Goal: Information Seeking & Learning: Learn about a topic

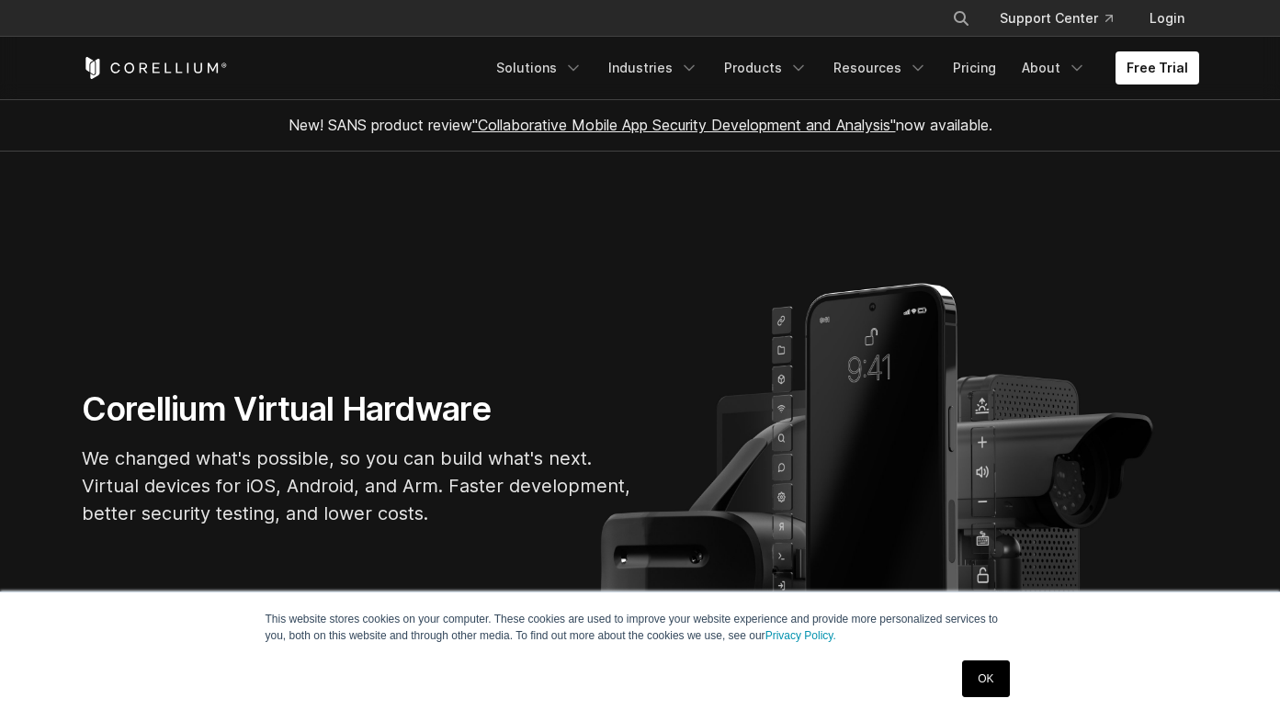
click at [999, 689] on link "OK" at bounding box center [985, 678] width 47 height 37
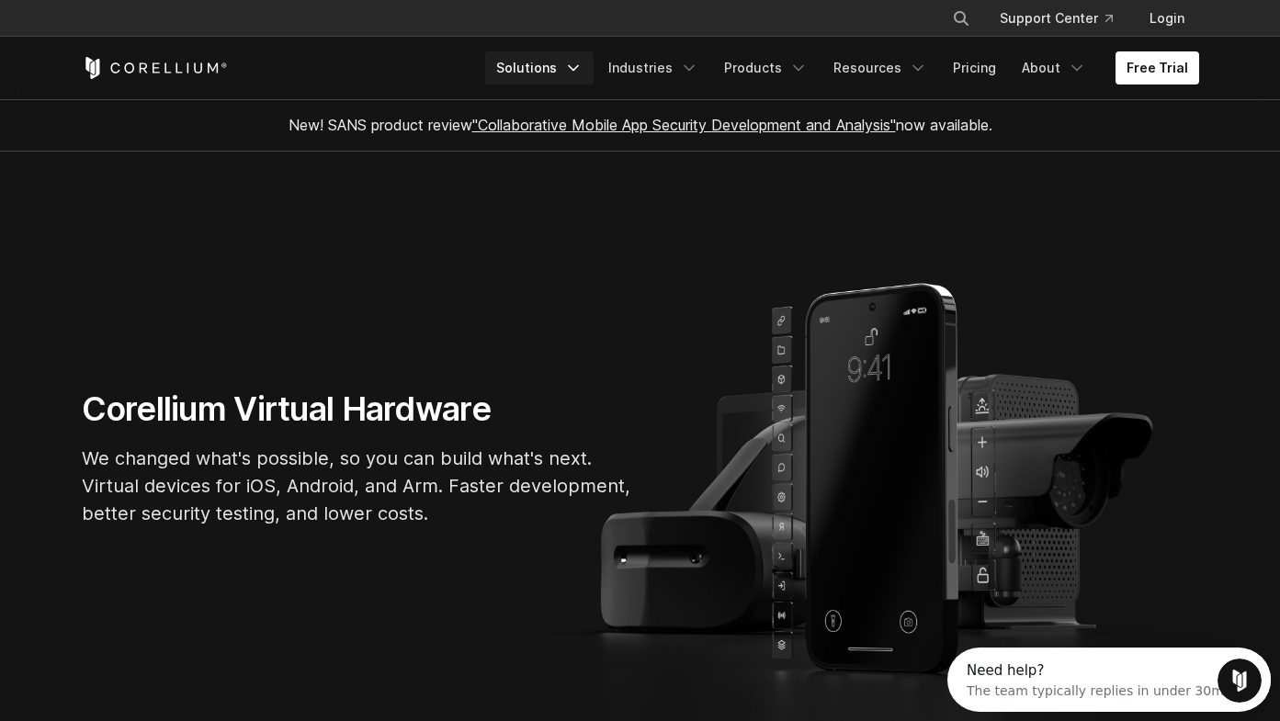
click at [566, 68] on link "Solutions" at bounding box center [539, 67] width 108 height 33
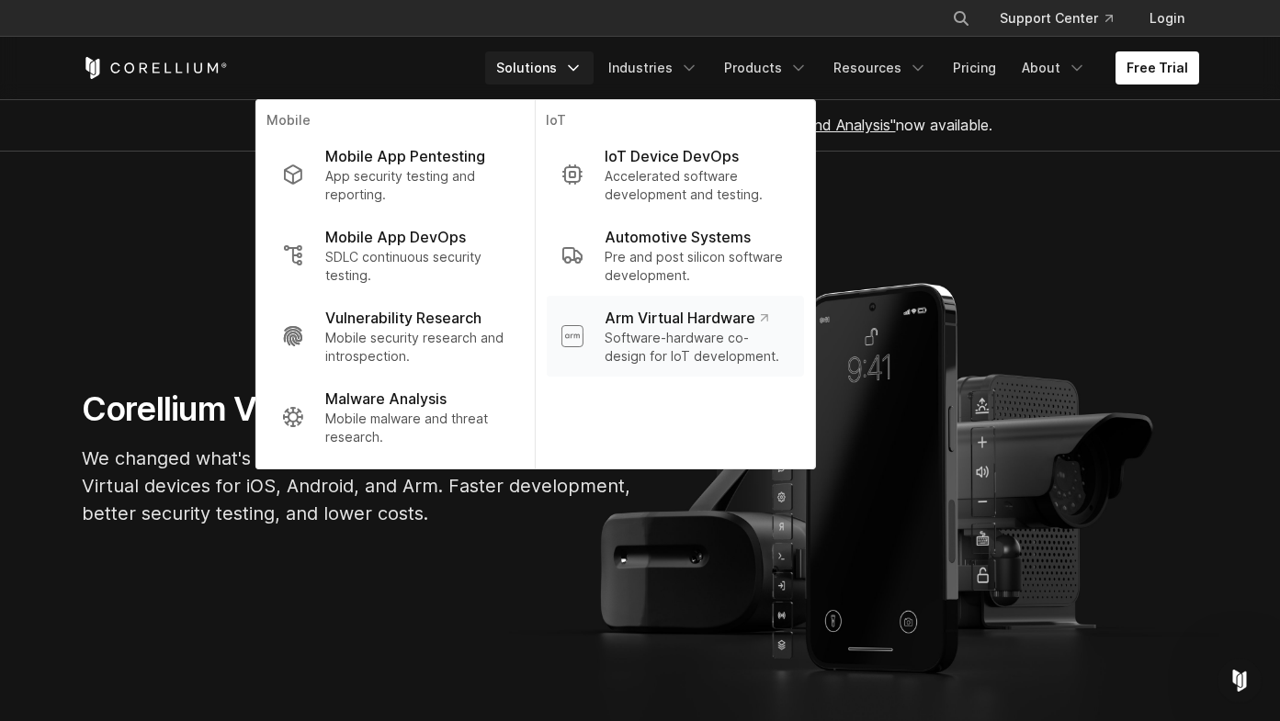
click at [692, 337] on p "Software-hardware co-design for IoT development." at bounding box center [696, 347] width 184 height 37
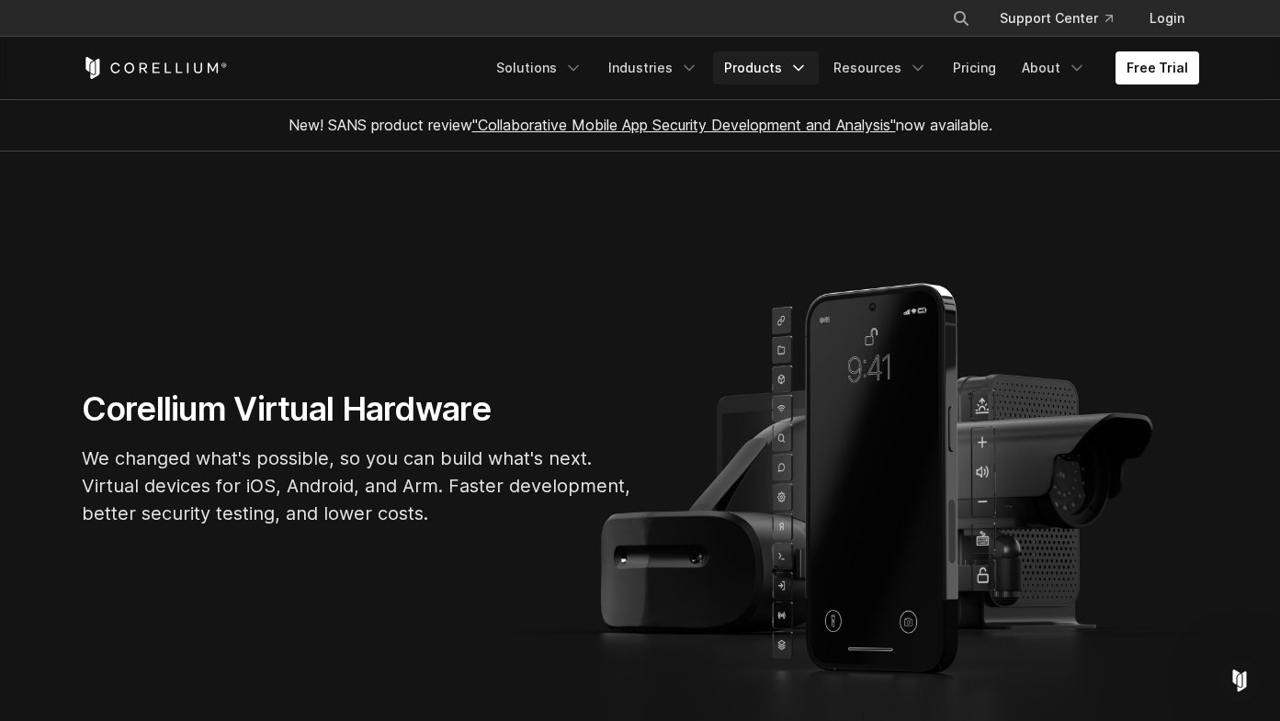
click at [803, 70] on polyline "Navigation Menu" at bounding box center [798, 68] width 9 height 5
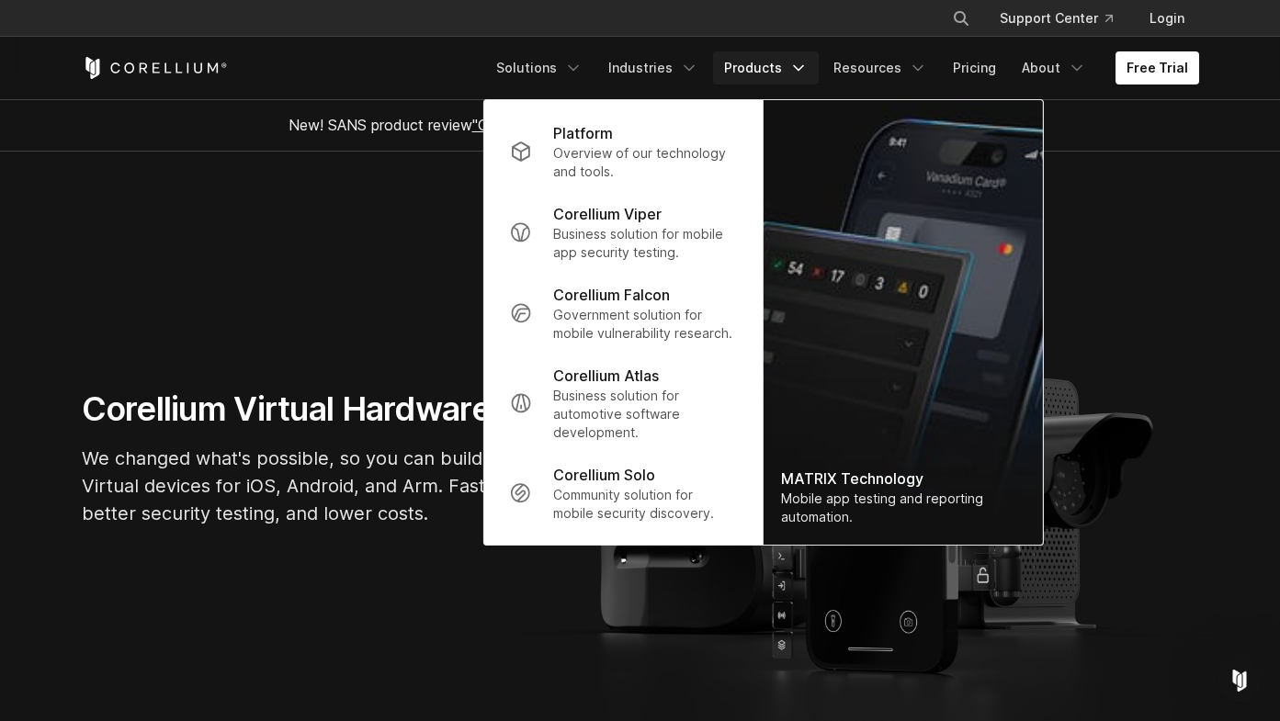
click at [803, 70] on polyline "Navigation Menu" at bounding box center [798, 68] width 9 height 5
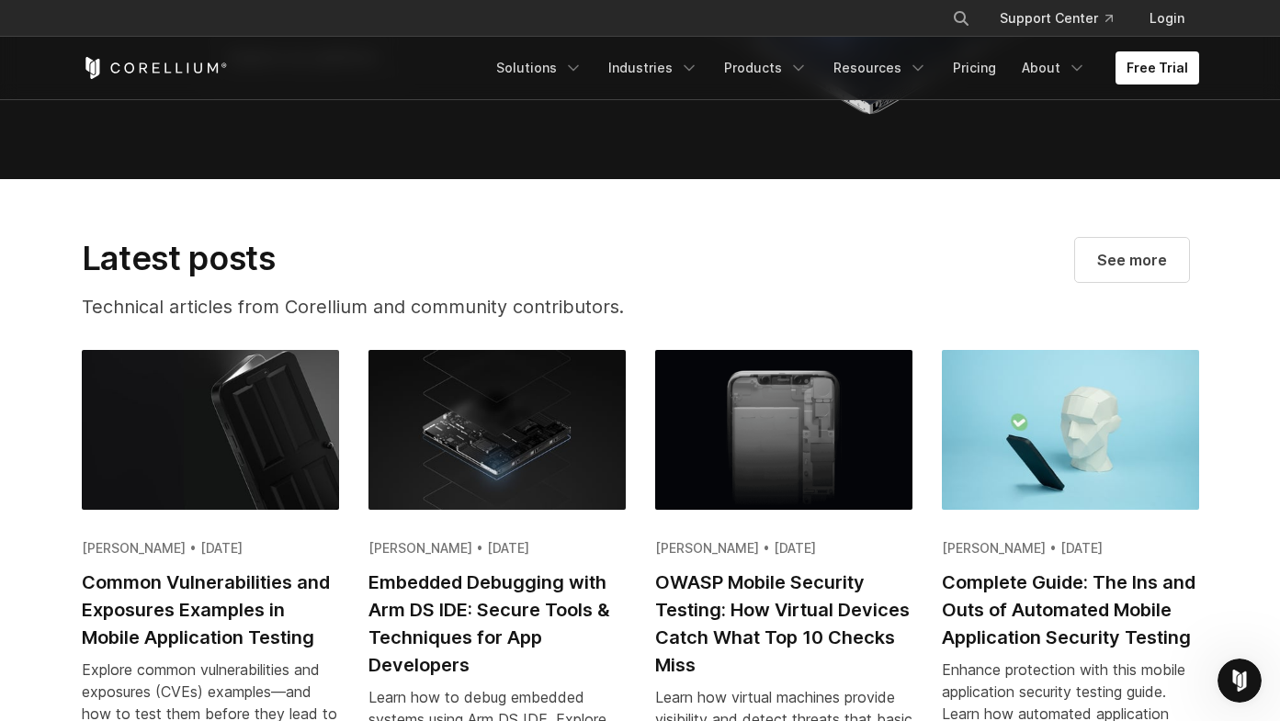
scroll to position [3324, 0]
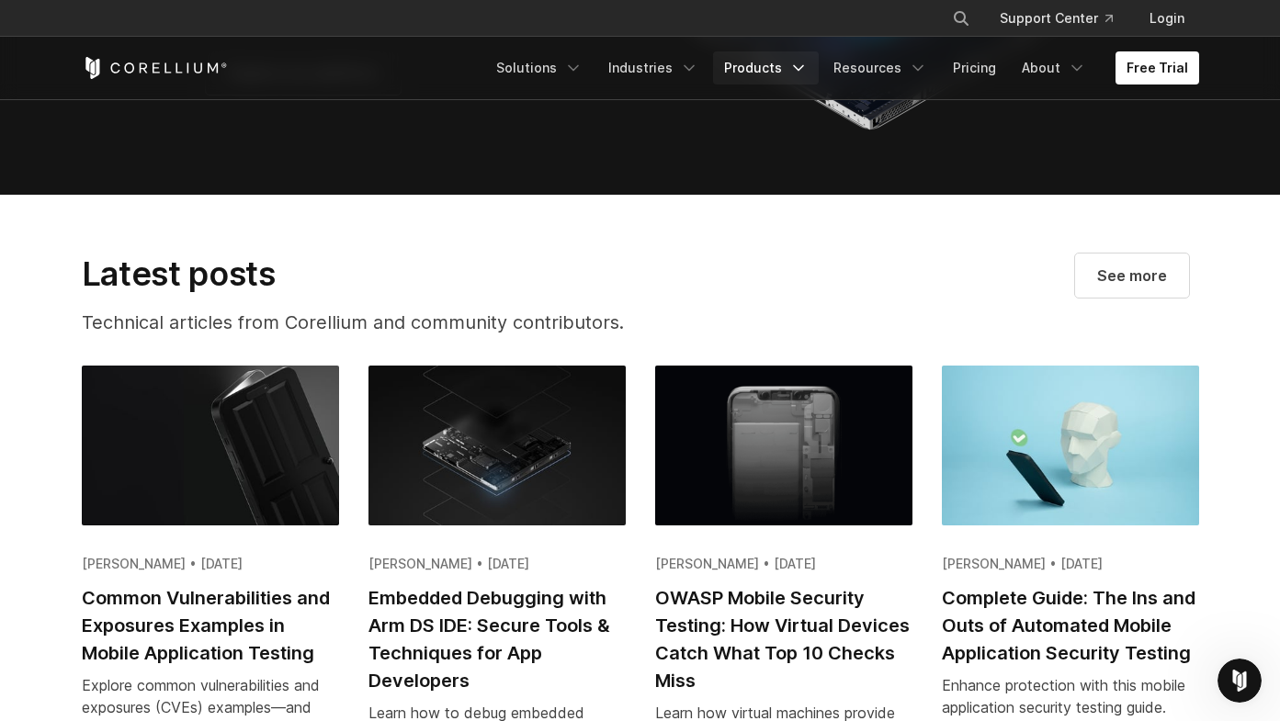
click at [789, 60] on link "Products" at bounding box center [766, 67] width 106 height 33
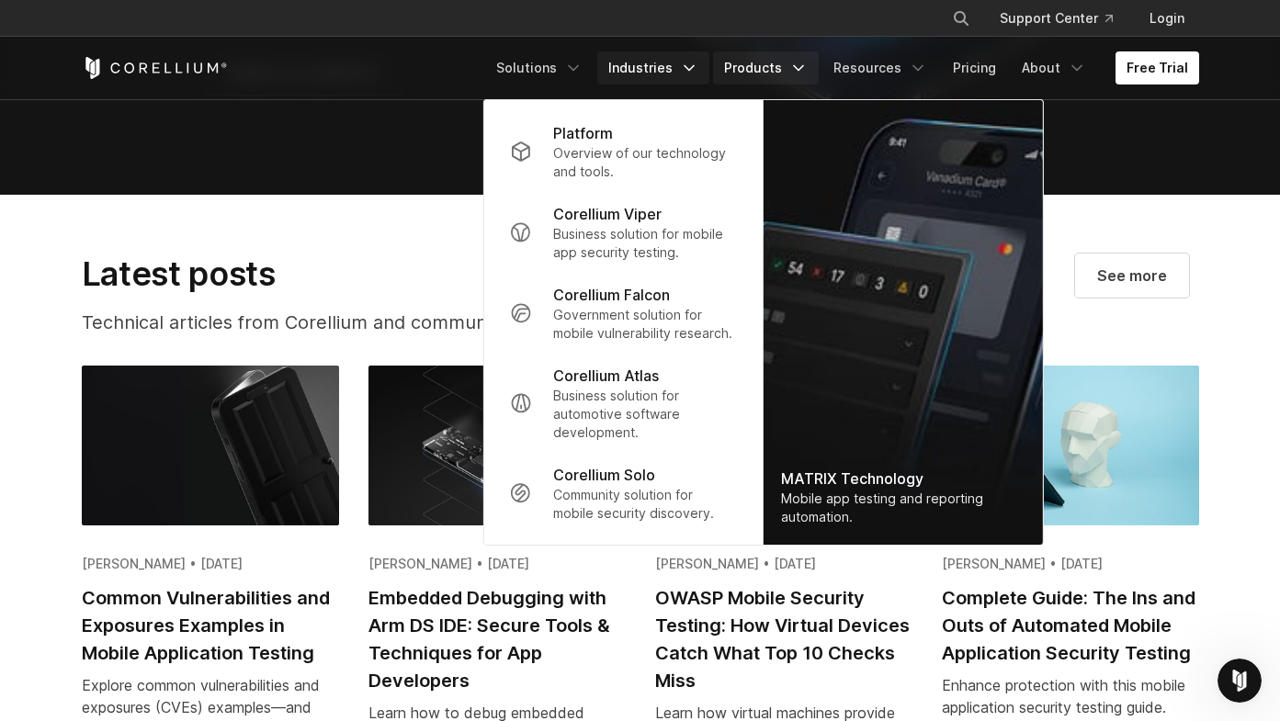
click at [691, 60] on icon "Navigation Menu" at bounding box center [689, 68] width 18 height 18
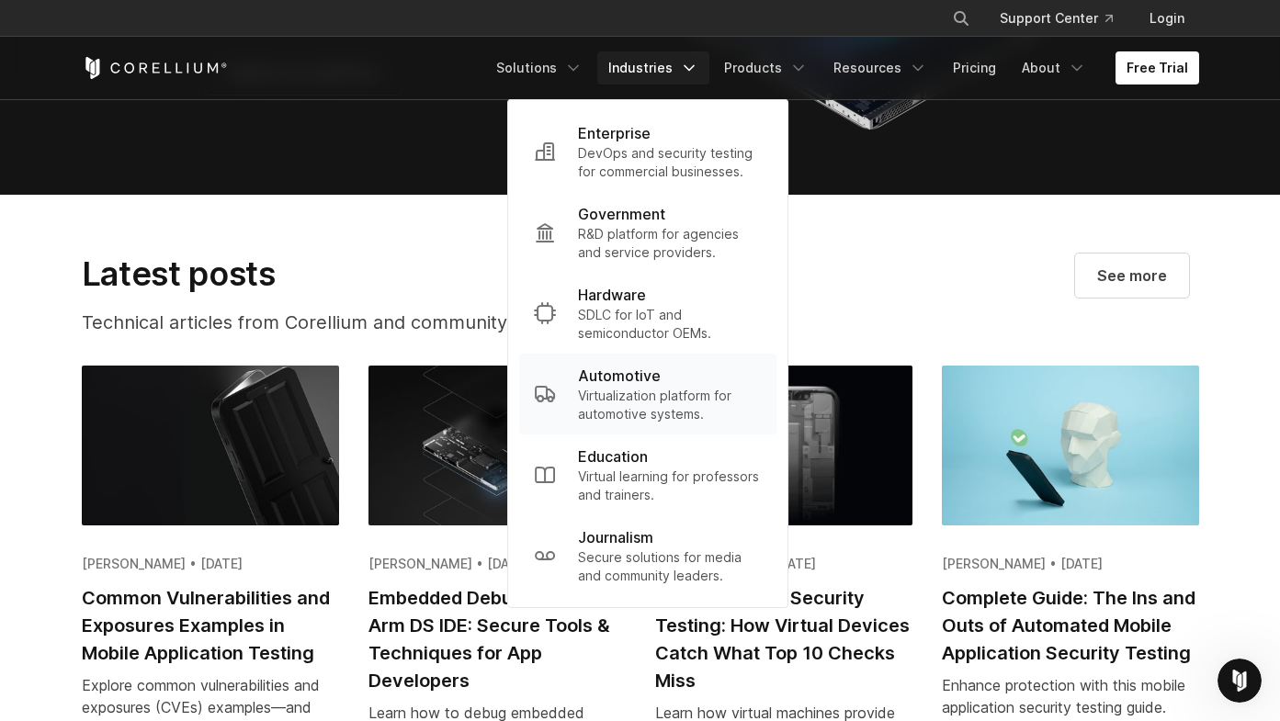
click at [628, 374] on p "Automotive" at bounding box center [619, 376] width 83 height 22
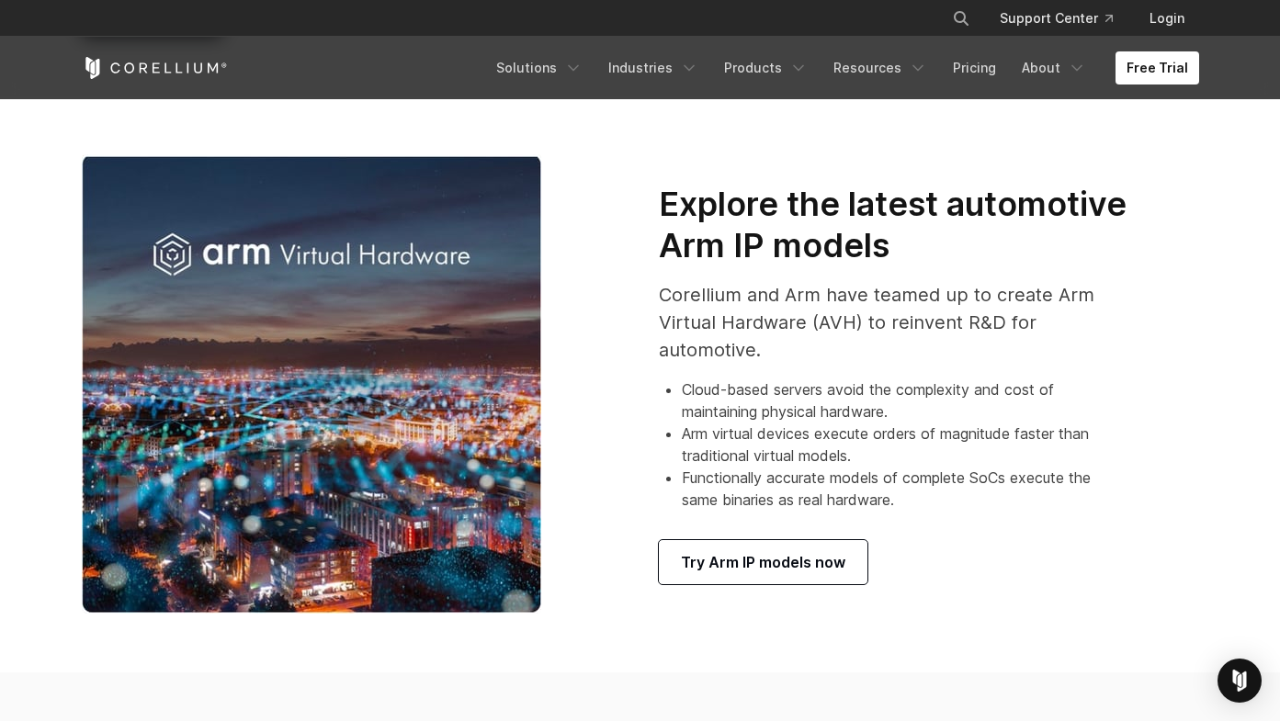
scroll to position [958, 0]
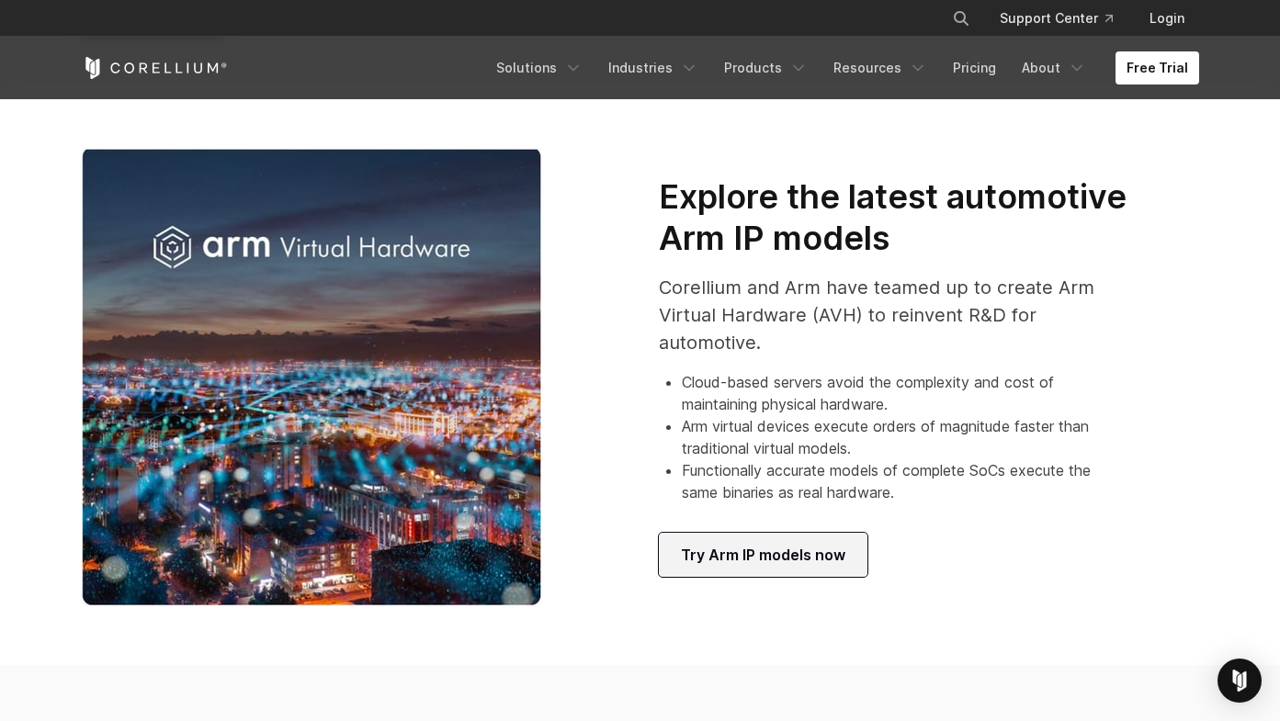
click at [769, 572] on link "Try Arm IP models now" at bounding box center [763, 555] width 209 height 44
